Goal: Task Accomplishment & Management: Complete application form

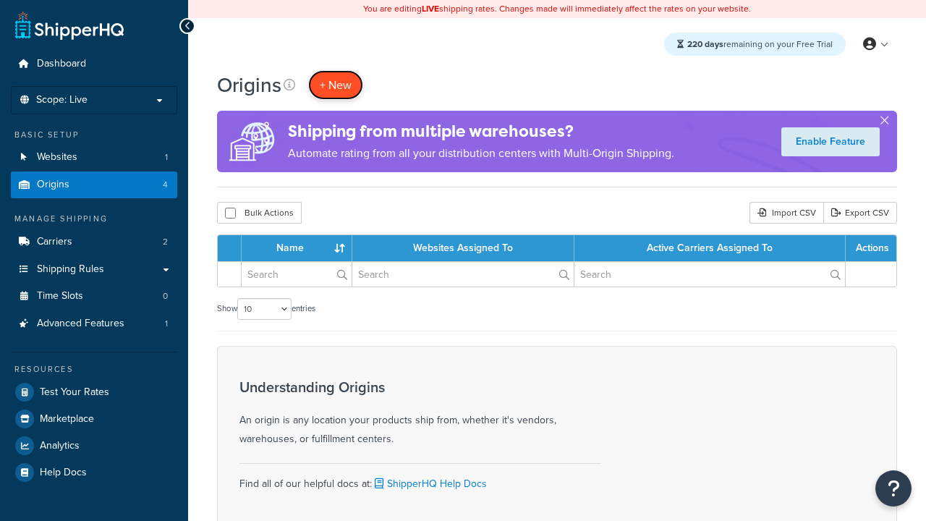
click at [336, 85] on span "+ New" at bounding box center [336, 85] width 32 height 17
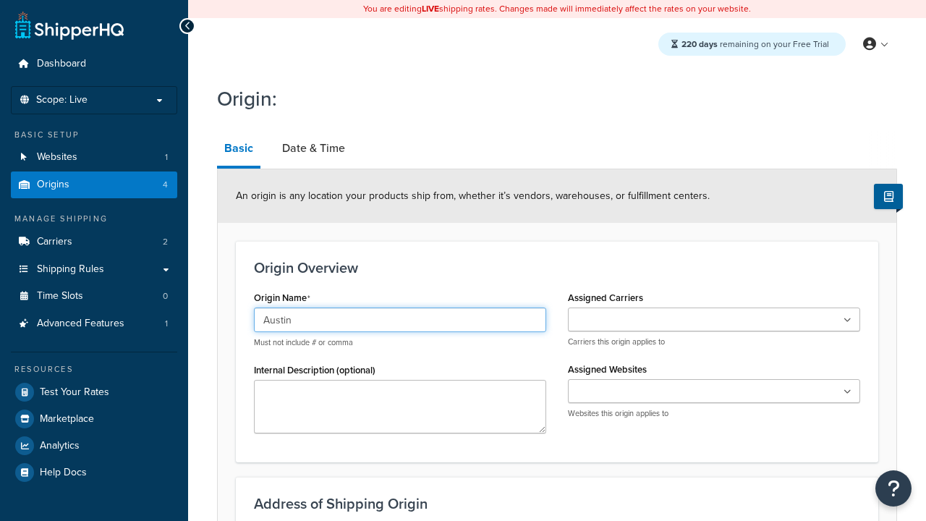
type input "Austin"
type input "Test Street"
type input "Austin"
select select "43"
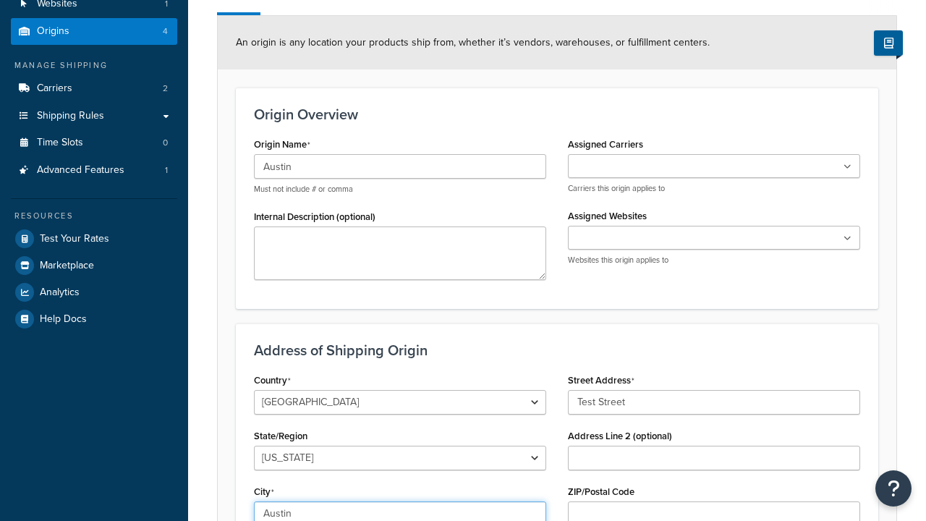
type input "Austin"
type input "78664"
